Goal: Task Accomplishment & Management: Use online tool/utility

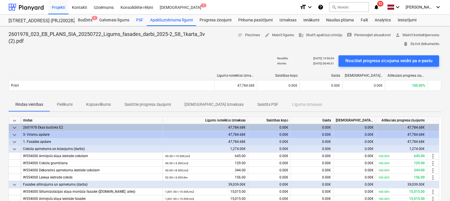
click at [139, 17] on div "PSF" at bounding box center [140, 20] width 14 height 11
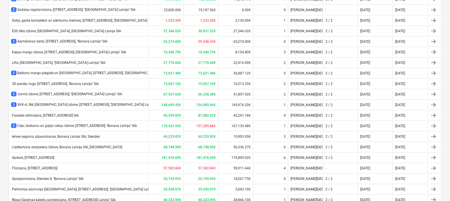
scroll to position [325, 0]
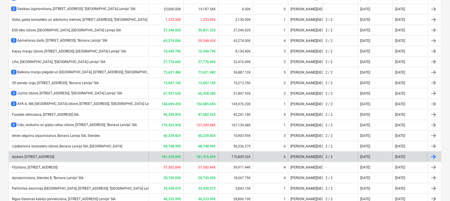
click at [54, 155] on div "Apdare, [STREET_ADDRESS]" at bounding box center [32, 156] width 43 height 4
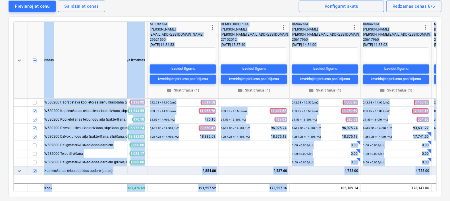
scroll to position [96, 128]
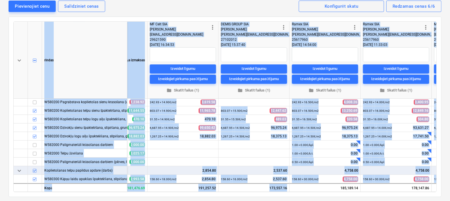
drag, startPoint x: 306, startPoint y: 189, endPoint x: 362, endPoint y: 191, distance: 56.4
click at [362, 191] on div "keyboard_arrow_down rindas Apjoms Mērķa izmaksas more_vert MF Celt SIA [PERSON_…" at bounding box center [225, 106] width 424 height 170
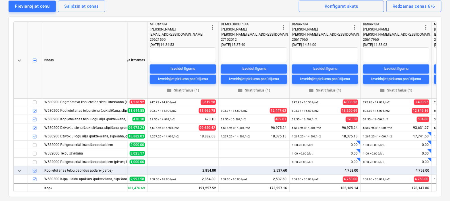
drag, startPoint x: 314, startPoint y: 191, endPoint x: 331, endPoint y: 190, distance: 17.7
click at [331, 190] on div "keyboard_arrow_down rindas Apjoms Mērķa izmaksas more_vert MF Celt SIA [PERSON_…" at bounding box center [225, 107] width 433 height 180
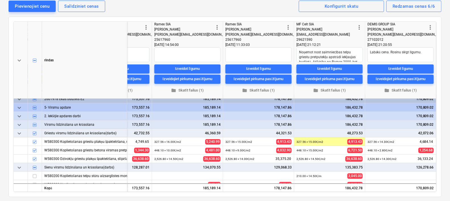
scroll to position [0, 267]
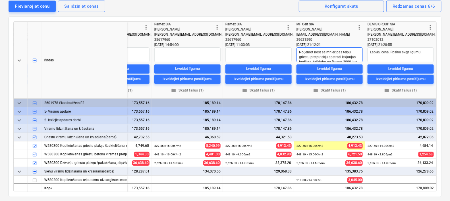
click at [330, 55] on textarea "Noņemot nost saimniecības telpu griestu pretputekļu apstrādi iekļaujas budžetā.…" at bounding box center [330, 54] width 66 height 15
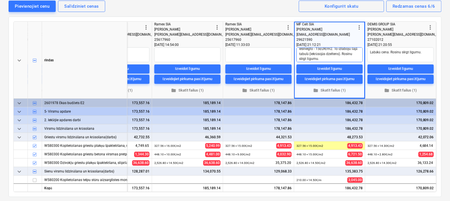
scroll to position [49, 0]
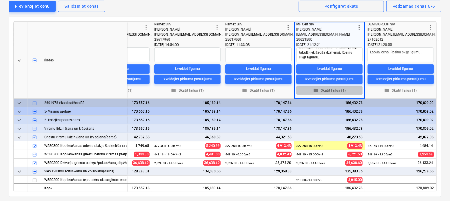
click at [330, 90] on span "folder Skatīt failus (1)" at bounding box center [330, 90] width 62 height 7
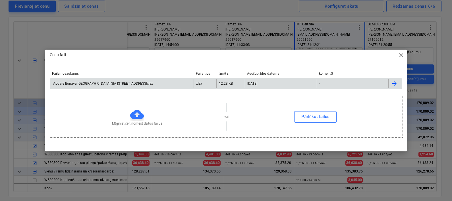
click at [83, 80] on div "Apdare Bonava [GEOGRAPHIC_DATA] SIA [STREET_ADDRESS]xlsx" at bounding box center [122, 83] width 144 height 9
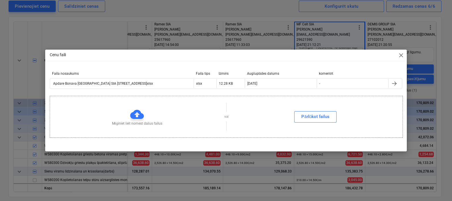
click at [255, 13] on div "Cenu faili close Faila nosaukums Faila tips Izmērs Augšuplādes datums komentēt …" at bounding box center [226, 100] width 452 height 201
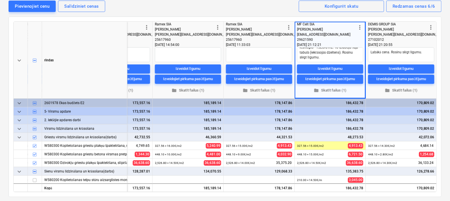
type textarea "x"
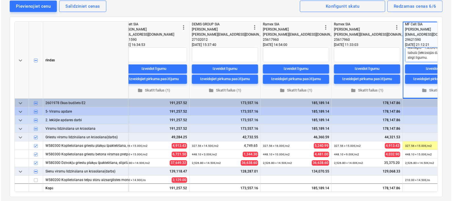
scroll to position [0, 267]
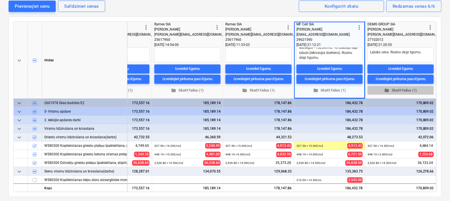
click at [401, 87] on span "folder Skatīt failus (1)" at bounding box center [401, 90] width 62 height 7
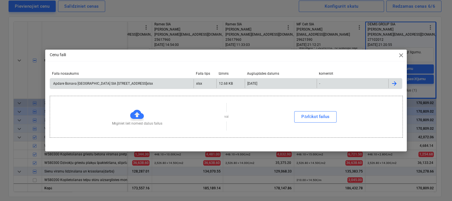
click at [94, 83] on div "Apdare Bonava [GEOGRAPHIC_DATA] SIA [STREET_ADDRESS]xlsx" at bounding box center [102, 83] width 101 height 4
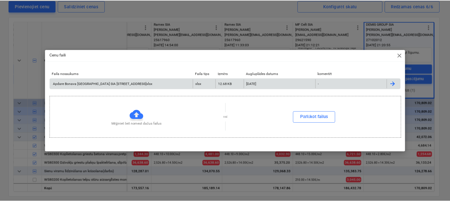
scroll to position [0, 267]
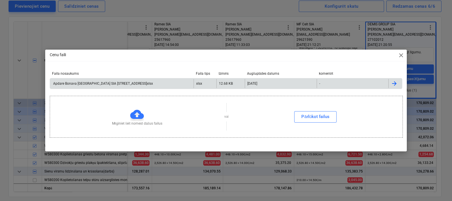
click at [259, 10] on div "Cenu faili close Faila nosaukums Faila tips Izmērs Augšuplādes datums komentēt …" at bounding box center [226, 100] width 452 height 201
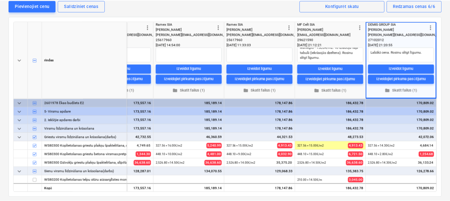
scroll to position [0, 265]
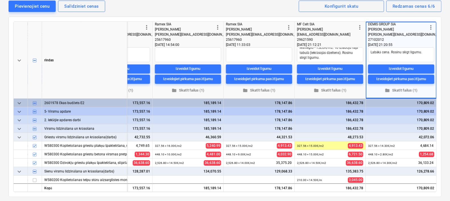
type textarea "x"
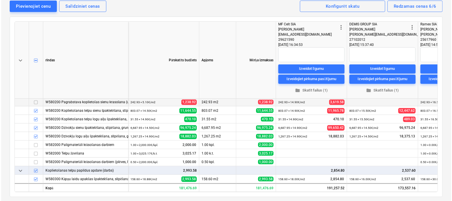
scroll to position [96, 0]
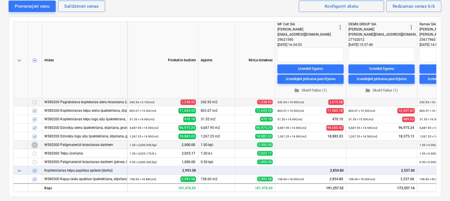
click at [34, 143] on input "checkbox" at bounding box center [34, 144] width 7 height 7
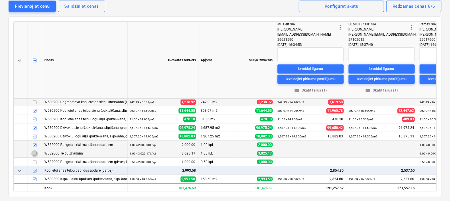
click at [34, 152] on input "checkbox" at bounding box center [34, 153] width 7 height 7
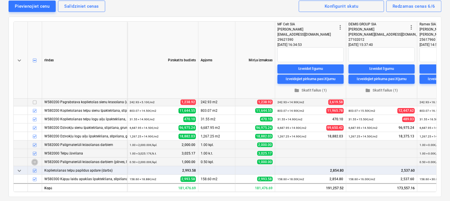
click at [36, 160] on input "checkbox" at bounding box center [34, 161] width 7 height 7
click at [34, 151] on input "checkbox" at bounding box center [34, 153] width 7 height 7
click at [76, 8] on div "Salīdziniet cenas" at bounding box center [81, 6] width 34 height 7
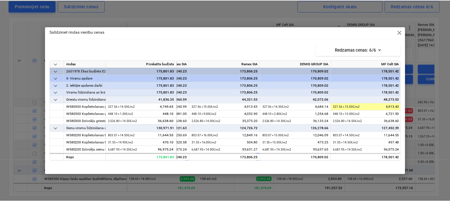
scroll to position [0, 204]
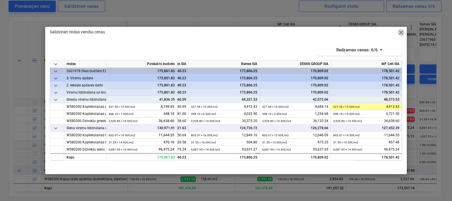
click at [402, 33] on span "close" at bounding box center [401, 32] width 7 height 7
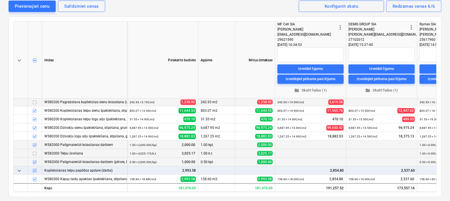
type textarea "x"
drag, startPoint x: 349, startPoint y: 39, endPoint x: 365, endPoint y: 39, distance: 15.9
click at [365, 39] on div "27102012" at bounding box center [378, 39] width 59 height 5
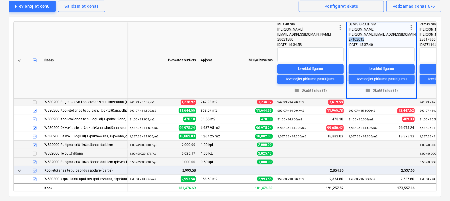
copy div "27102012"
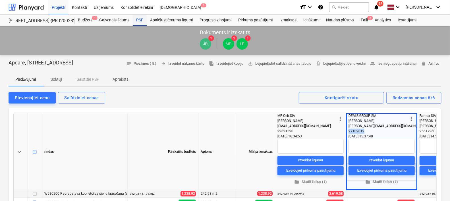
click at [138, 18] on div "PSF" at bounding box center [140, 20] width 14 height 11
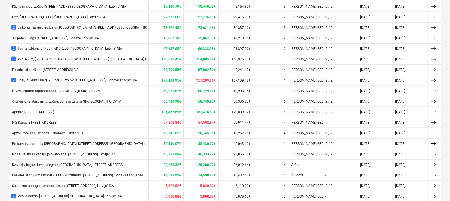
scroll to position [373, 0]
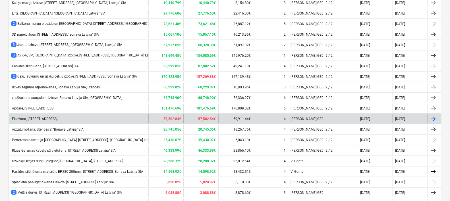
click at [57, 117] on div "Flīzēšana, [STREET_ADDRESS]" at bounding box center [34, 119] width 46 height 4
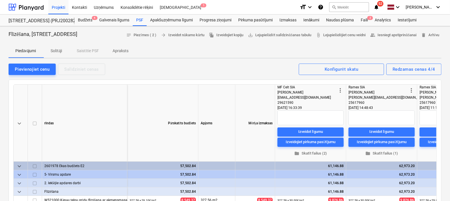
drag, startPoint x: 450, startPoint y: 54, endPoint x: 451, endPoint y: 59, distance: 4.9
click at [450, 59] on html "Projekti Kontakti Uzņēmums Konsolidētie rēķini Iesūtne 1 format_size keyboard_a…" at bounding box center [225, 100] width 450 height 201
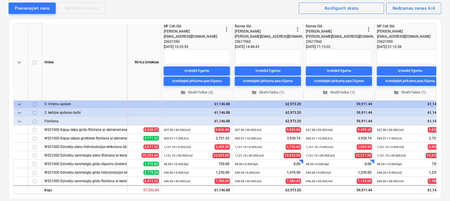
scroll to position [11, 125]
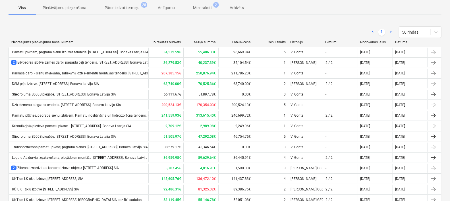
scroll to position [373, 0]
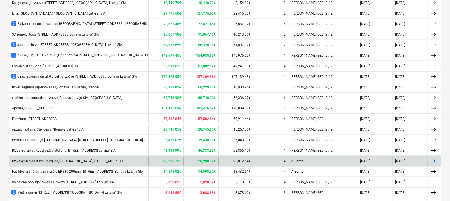
click at [128, 156] on div "Dzīvokļu ieejas durvju piegāde, [GEOGRAPHIC_DATA], [STREET_ADDRESS]" at bounding box center [79, 160] width 140 height 9
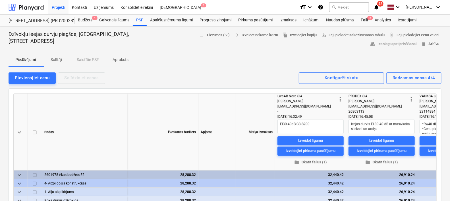
drag, startPoint x: 450, startPoint y: 62, endPoint x: 452, endPoint y: 75, distance: 12.6
click at [450, 75] on html "Projekti Kontakti Uzņēmums Konsolidētie rēķini Iesūtne 1 format_size keyboard_a…" at bounding box center [225, 100] width 450 height 201
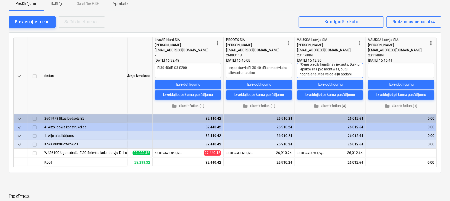
scroll to position [24, 0]
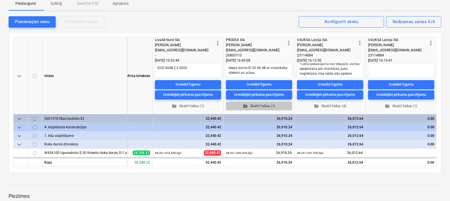
click at [266, 106] on span "folder Skatīt failus (1)" at bounding box center [259, 105] width 62 height 7
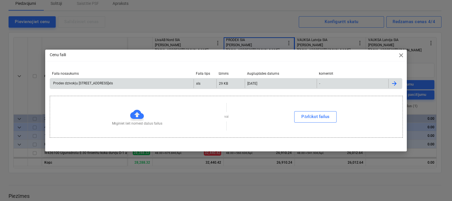
click at [88, 85] on div "Prodex dzīvokļu [STREET_ADDRESS]xls" at bounding box center [82, 83] width 61 height 4
click at [228, 20] on div "Cenu faili close Faila nosaukums Faila tips Izmērs Augšuplādes datums komentēt …" at bounding box center [226, 100] width 452 height 201
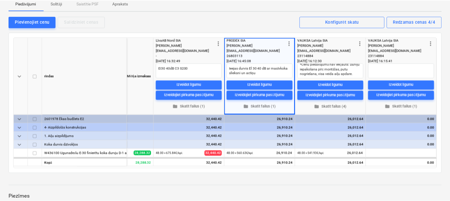
scroll to position [0, 121]
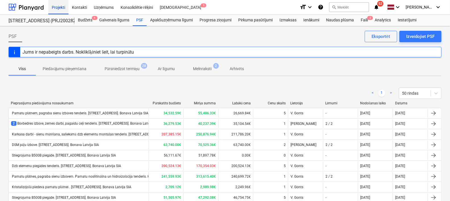
click at [51, 7] on div "Projekti" at bounding box center [58, 7] width 20 height 15
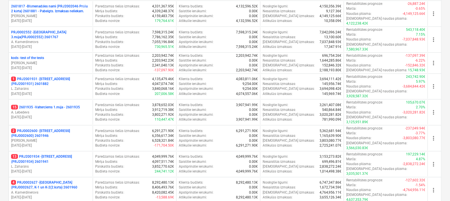
scroll to position [246, 0]
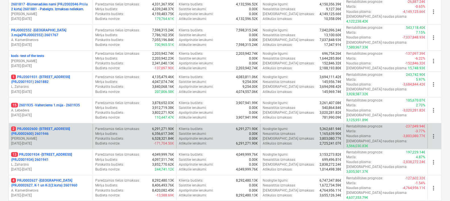
click at [49, 126] on p "2 PRJ0002600 - [STREET_ADDRESS](PRJ0002600) 2601946" at bounding box center [50, 131] width 79 height 10
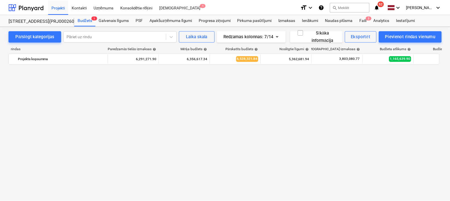
scroll to position [4872, 0]
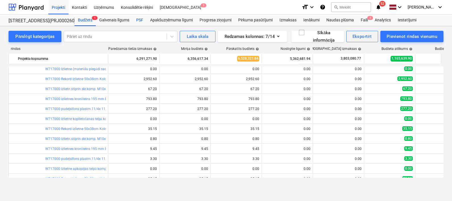
click at [141, 18] on div "PSF" at bounding box center [140, 20] width 14 height 11
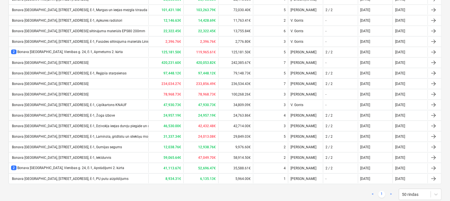
scroll to position [321, 0]
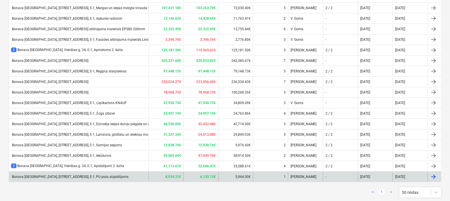
click at [84, 175] on div "Bonava [GEOGRAPHIC_DATA], [STREET_ADDRESS], Ē-1, PU putu aizpildījums" at bounding box center [70, 176] width 118 height 4
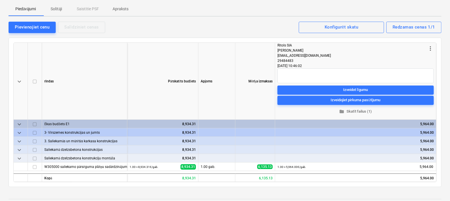
scroll to position [51, 0]
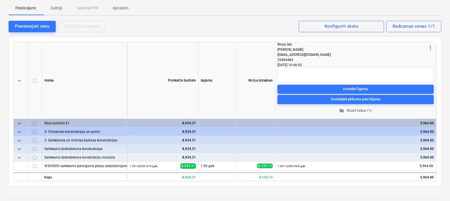
scroll to position [321, 0]
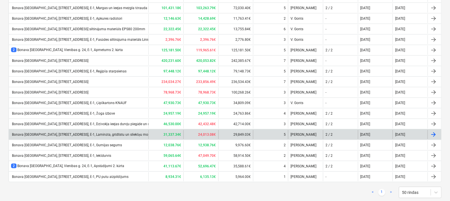
click at [83, 132] on div "Bonava [GEOGRAPHIC_DATA], [STREET_ADDRESS], Ē-1, Lamināta, grīdlīstu un sliekšņ…" at bounding box center [83, 134] width 145 height 4
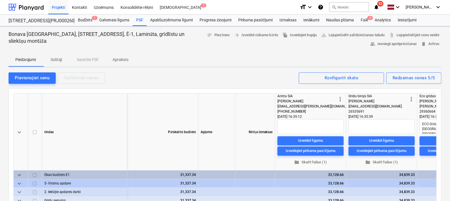
type textarea "x"
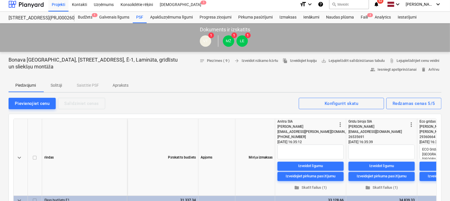
scroll to position [1, 0]
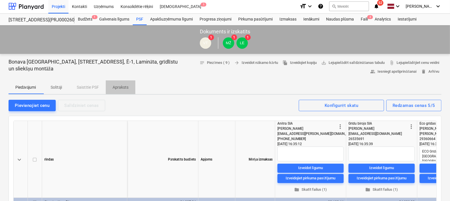
click at [122, 86] on p "Apraksts" at bounding box center [121, 87] width 16 height 6
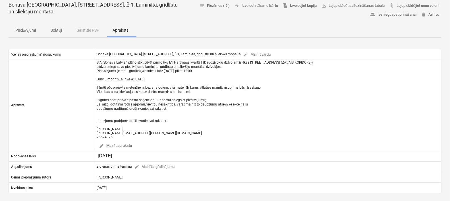
scroll to position [61, 0]
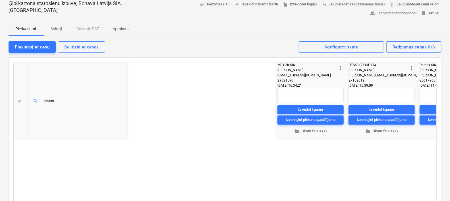
scroll to position [131, 265]
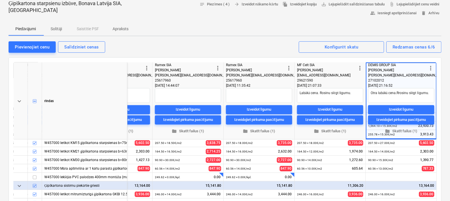
type textarea "x"
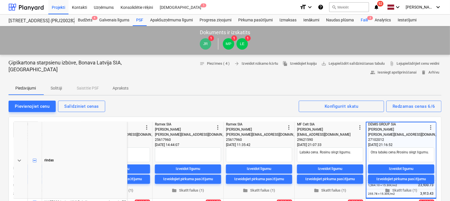
click at [364, 17] on div "Faili 2" at bounding box center [365, 20] width 14 height 11
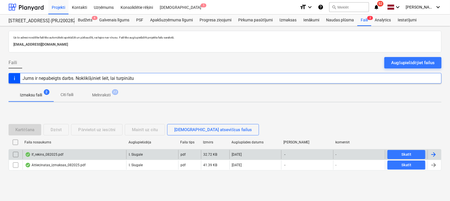
click at [75, 154] on div "If_rekins_082025.pdf" at bounding box center [74, 154] width 104 height 9
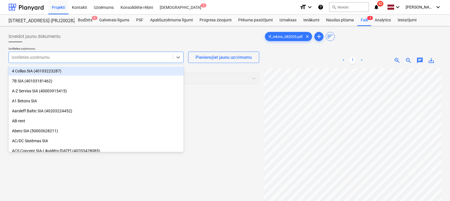
click at [69, 62] on div "Izvēlieties uzņēmumu" at bounding box center [96, 56] width 175 height 11
type input "if"
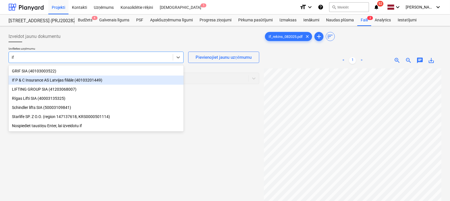
click at [60, 80] on div "If P & C Insurance AS Latvijas filiāle (40103201449)" at bounding box center [96, 79] width 175 height 9
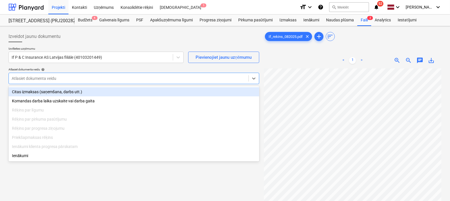
click at [91, 79] on div at bounding box center [129, 78] width 234 height 6
click at [74, 90] on div "Citas izmaksas (saņemšana, darbs utt.)" at bounding box center [134, 91] width 251 height 9
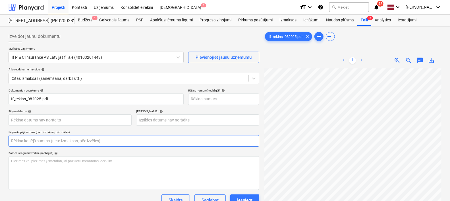
click at [140, 135] on input "text" at bounding box center [134, 140] width 251 height 11
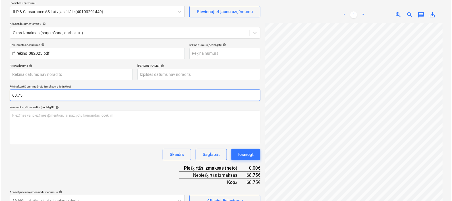
scroll to position [57, 0]
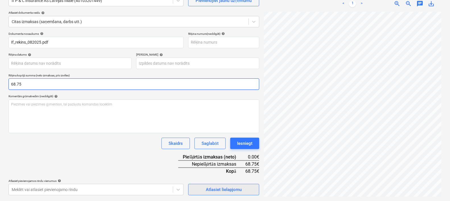
type input "68.75"
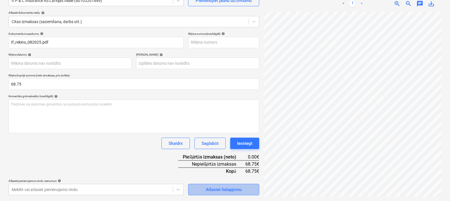
click at [235, 192] on div "Atlasiet lielapjomu" at bounding box center [224, 188] width 36 height 7
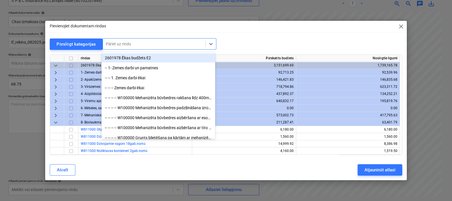
click at [137, 46] on div at bounding box center [154, 44] width 97 height 6
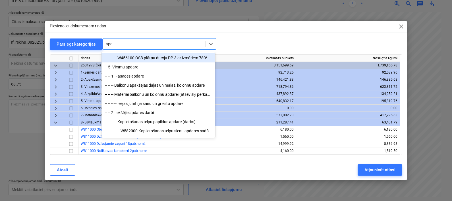
type input "apdr"
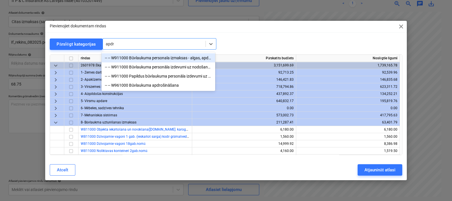
click at [151, 58] on div "-- -- W911000 Būvlaukuma personala izmaksas - algas, apdrošināšana, transports,…" at bounding box center [159, 57] width 114 height 9
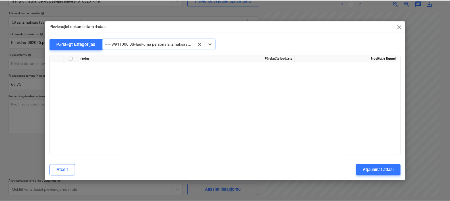
scroll to position [4701, 0]
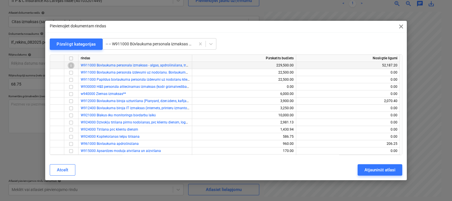
click at [71, 66] on input "checkbox" at bounding box center [71, 65] width 7 height 7
click at [376, 166] on div "Atjaunināt atlasi" at bounding box center [380, 169] width 31 height 7
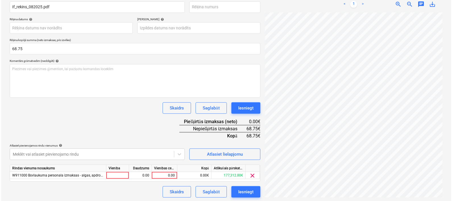
scroll to position [92, 0]
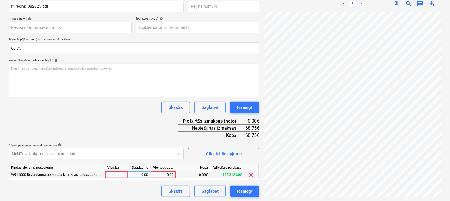
click at [163, 176] on div "0.00" at bounding box center [163, 174] width 21 height 7
type input "68.75"
click at [148, 123] on div "Dokumenta nosaukums help If_rekins_082025.pdf Rēķina numurs (neobligāti) help R…" at bounding box center [134, 96] width 251 height 201
click at [248, 190] on div "Iesniegt" at bounding box center [244, 190] width 15 height 7
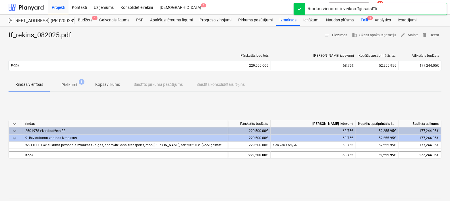
click at [365, 19] on div "Faili 1" at bounding box center [365, 20] width 14 height 11
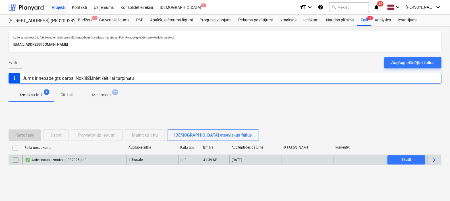
click at [65, 158] on div "Attiecinatas_izmaksas_082025.pdf" at bounding box center [55, 159] width 61 height 5
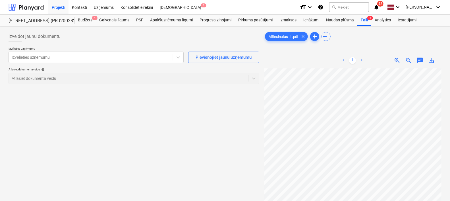
scroll to position [3, 0]
drag, startPoint x: 409, startPoint y: 55, endPoint x: 410, endPoint y: 60, distance: 4.7
click at [410, 60] on div "< 1 > zoom_in zoom_out chat 0 save_alt" at bounding box center [353, 60] width 178 height 16
click at [410, 60] on span "zoom_out" at bounding box center [408, 60] width 7 height 7
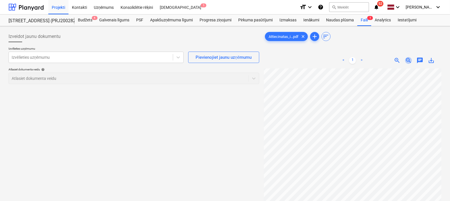
click at [410, 60] on span "zoom_out" at bounding box center [408, 60] width 7 height 7
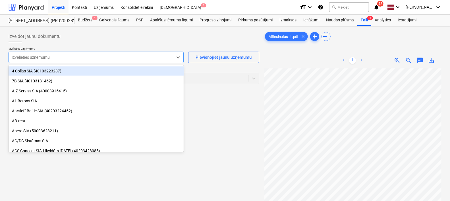
click at [127, 57] on div at bounding box center [91, 57] width 158 height 6
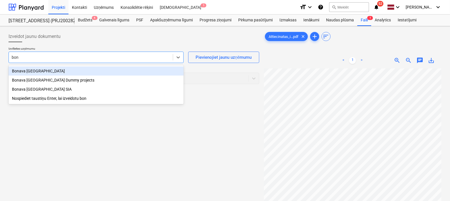
type input "bona"
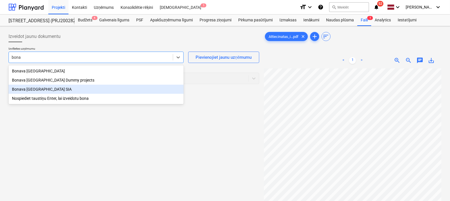
click at [34, 91] on div "Bonava Latvija SIA" at bounding box center [96, 88] width 175 height 9
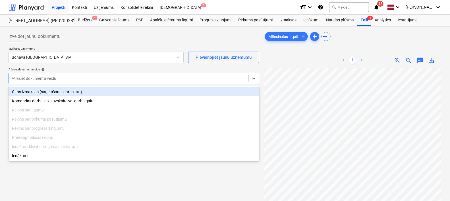
click at [129, 78] on div at bounding box center [129, 78] width 234 height 6
click at [68, 91] on div "Citas izmaksas (saņemšana, darbs utt.)" at bounding box center [134, 91] width 251 height 9
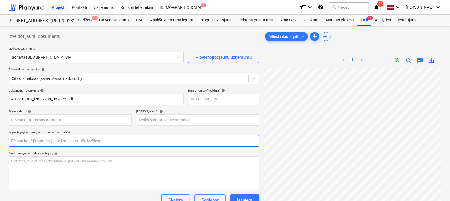
click at [110, 139] on input "text" at bounding box center [134, 140] width 251 height 11
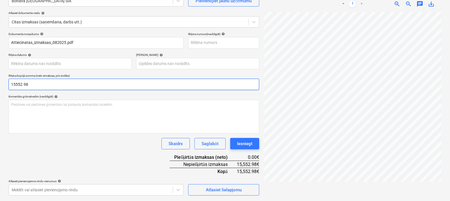
scroll to position [57, 0]
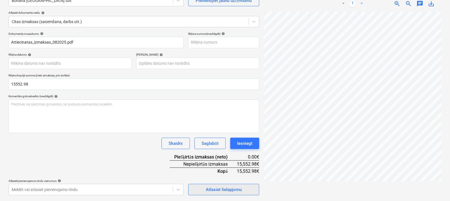
type input "15,552.98"
click at [226, 188] on div "Atlasiet lielapjomu" at bounding box center [224, 188] width 36 height 7
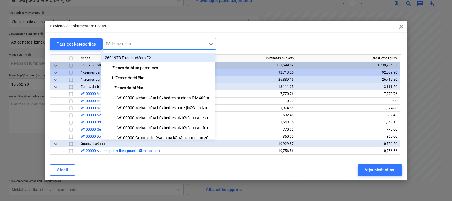
click at [127, 45] on div at bounding box center [154, 44] width 97 height 6
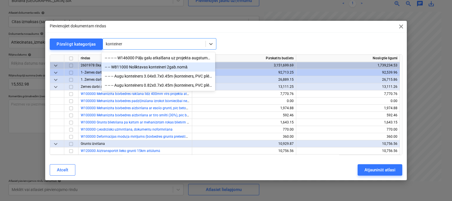
type input "konteiner"
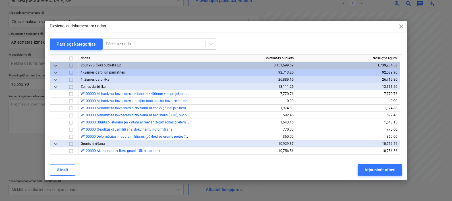
click at [245, 34] on div "Pievienojiet dokumentam rindas close Pārslēgt kategorijas Pāriet uz rindu rinda…" at bounding box center [226, 100] width 362 height 159
click at [403, 27] on span "close" at bounding box center [401, 26] width 7 height 7
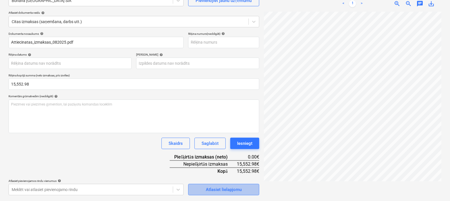
click at [221, 190] on div "Atlasiet lielapjomu" at bounding box center [224, 188] width 36 height 7
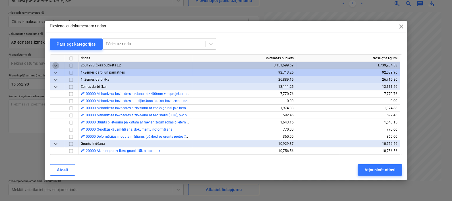
click at [54, 63] on span "keyboard_arrow_down" at bounding box center [55, 65] width 7 height 7
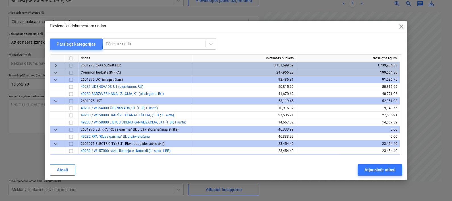
click at [67, 42] on div "Pārslēgt kategorijas" at bounding box center [76, 43] width 39 height 7
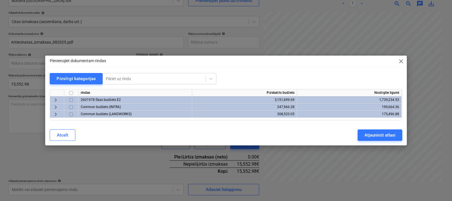
click at [52, 100] on div "keyboard_arrow_right" at bounding box center [57, 99] width 14 height 7
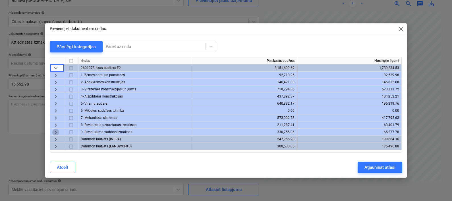
click at [56, 132] on span "keyboard_arrow_right" at bounding box center [55, 132] width 7 height 7
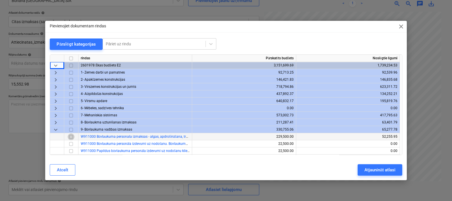
click at [70, 136] on input "checkbox" at bounding box center [71, 136] width 7 height 7
click at [371, 169] on div "Atjaunināt atlasi" at bounding box center [380, 169] width 31 height 7
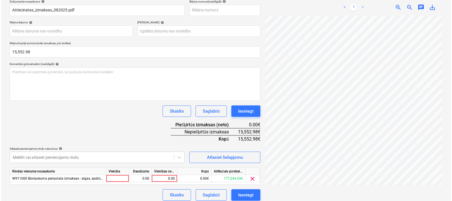
scroll to position [92, 0]
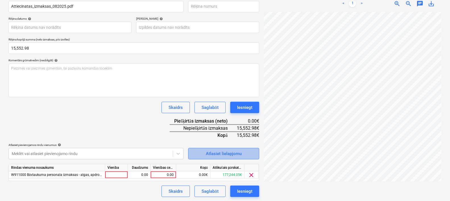
click at [229, 151] on div "Atlasiet lielapjomu" at bounding box center [224, 153] width 36 height 7
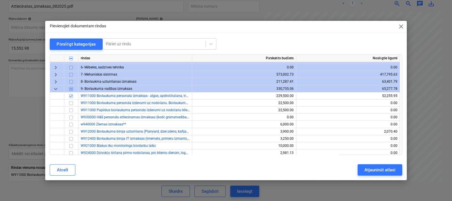
scroll to position [40, 0]
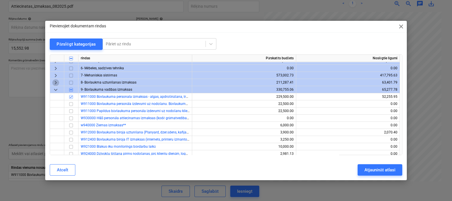
click at [54, 82] on span "keyboard_arrow_right" at bounding box center [55, 82] width 7 height 7
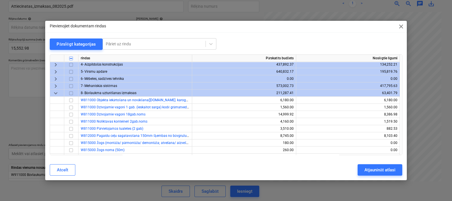
scroll to position [32, 0]
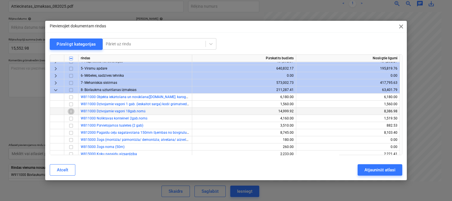
click at [71, 112] on input "checkbox" at bounding box center [71, 111] width 7 height 7
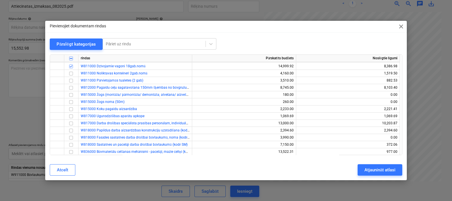
scroll to position [0, 0]
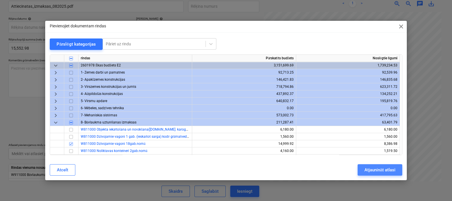
click at [378, 167] on div "Atjaunināt atlasi" at bounding box center [380, 169] width 31 height 7
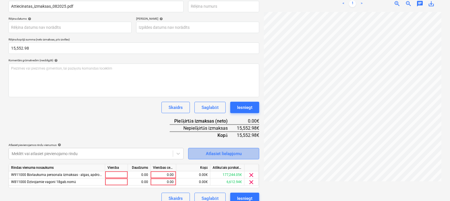
click at [226, 156] on div "Atlasiet lielapjomu" at bounding box center [224, 153] width 36 height 7
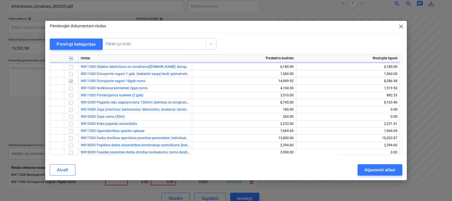
scroll to position [70, 0]
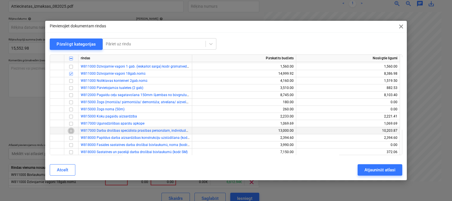
click at [71, 131] on input "checkbox" at bounding box center [71, 130] width 7 height 7
click at [370, 166] on div "Atjaunināt atlasi" at bounding box center [380, 169] width 31 height 7
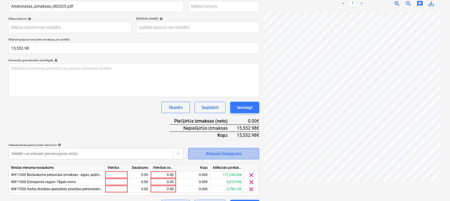
click at [233, 154] on div "Atlasiet lielapjomu" at bounding box center [224, 153] width 36 height 7
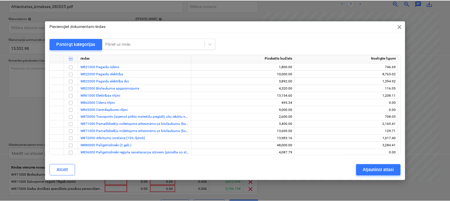
scroll to position [171, 0]
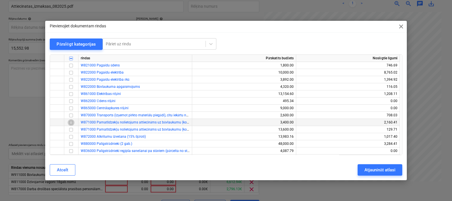
click at [72, 123] on input "checkbox" at bounding box center [71, 122] width 7 height 7
click at [380, 167] on div "Atjaunināt atlasi" at bounding box center [380, 169] width 31 height 7
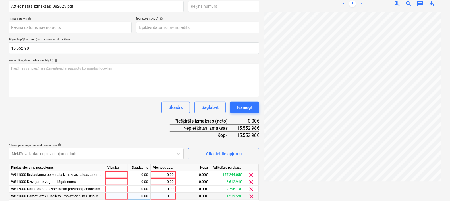
click at [163, 195] on div "0.00" at bounding box center [163, 195] width 21 height 7
type input "48.8"
click at [160, 186] on div "0.00" at bounding box center [163, 188] width 21 height 7
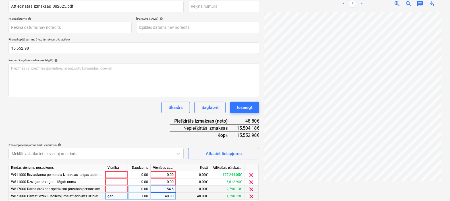
type input "154.53"
click at [162, 181] on div "0.00" at bounding box center [163, 181] width 21 height 7
type input "420.15"
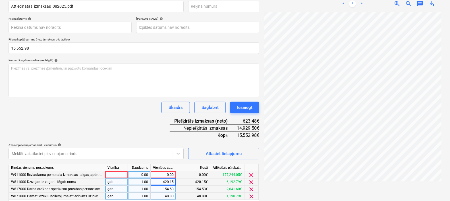
click at [164, 174] on div "0.00" at bounding box center [163, 174] width 21 height 7
type input "14929.5"
click at [139, 133] on div "Dokumenta nosaukums help Attiecinatas_izmaksas_082025.pdf Rēķina numurs (neobli…" at bounding box center [134, 107] width 251 height 222
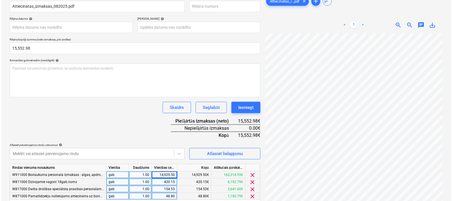
scroll to position [114, 0]
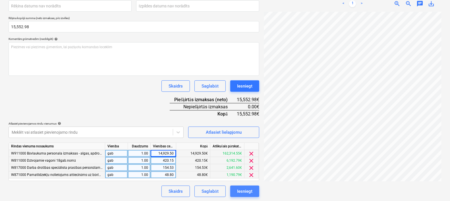
click at [246, 188] on div "Iesniegt" at bounding box center [244, 190] width 15 height 7
